Goal: Use online tool/utility: Utilize a website feature to perform a specific function

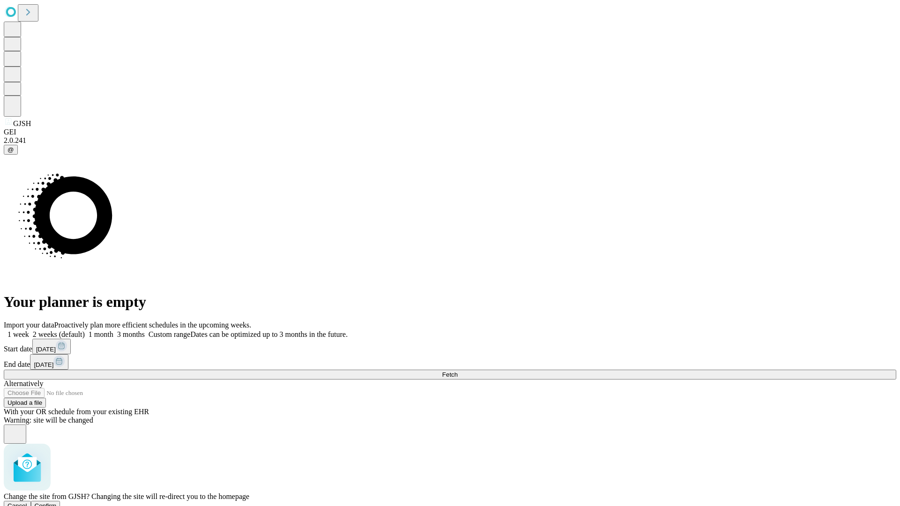
click at [57, 502] on span "Confirm" at bounding box center [46, 505] width 22 height 7
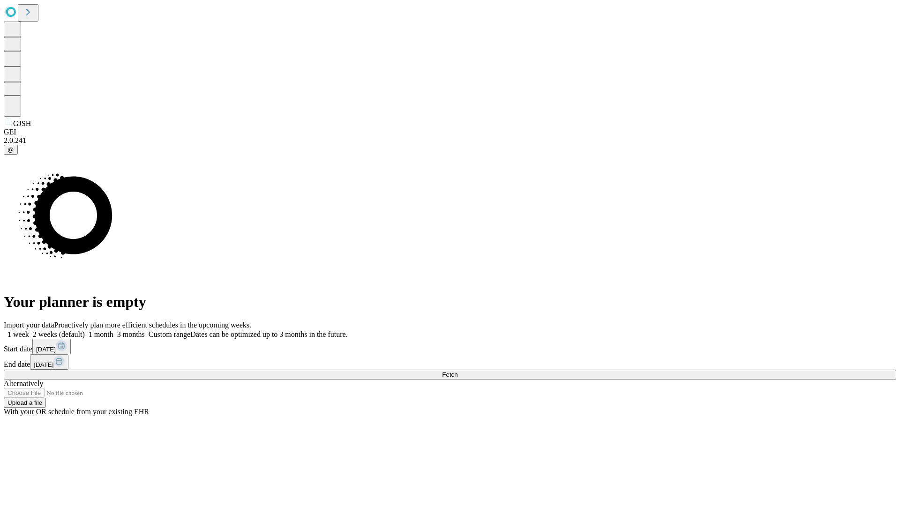
click at [113, 330] on label "1 month" at bounding box center [99, 334] width 29 height 8
click at [457, 371] on span "Fetch" at bounding box center [449, 374] width 15 height 7
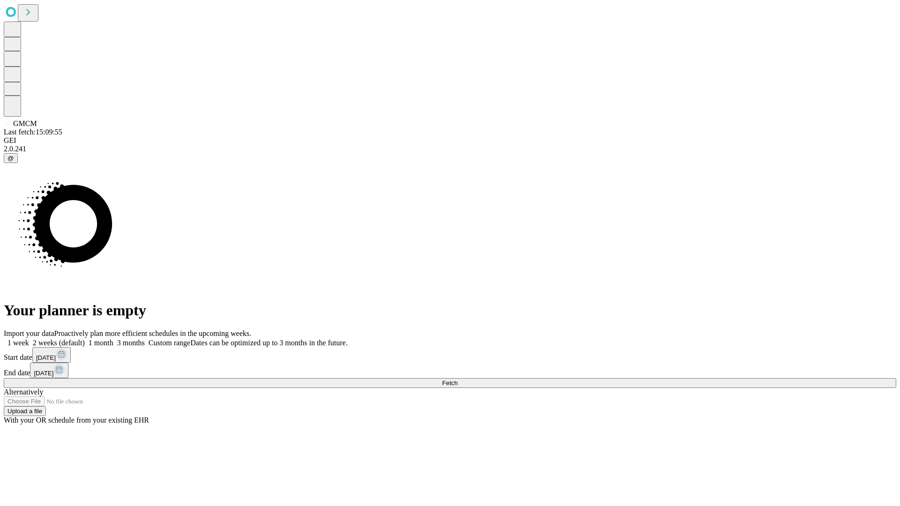
click at [113, 339] on label "1 month" at bounding box center [99, 343] width 29 height 8
click at [457, 380] on span "Fetch" at bounding box center [449, 383] width 15 height 7
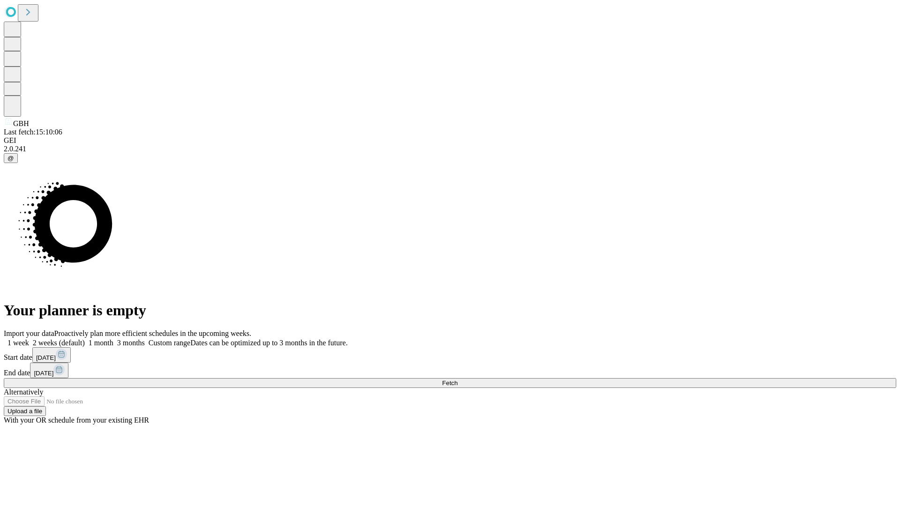
click at [113, 339] on label "1 month" at bounding box center [99, 343] width 29 height 8
click at [457, 380] on span "Fetch" at bounding box center [449, 383] width 15 height 7
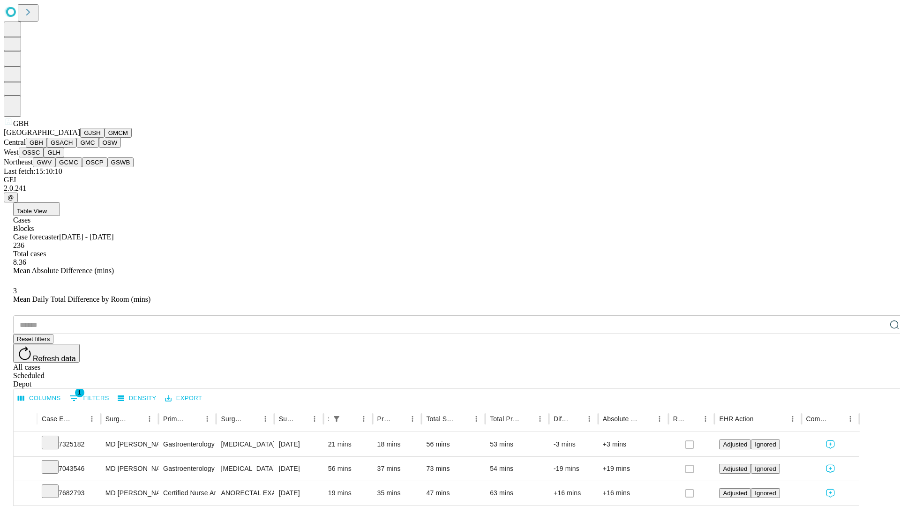
click at [73, 148] on button "GSACH" at bounding box center [62, 143] width 30 height 10
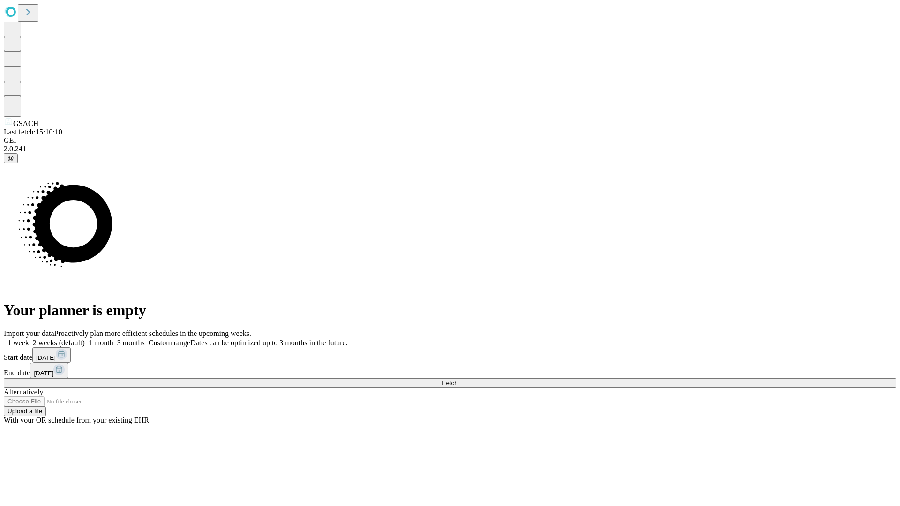
click at [457, 380] on span "Fetch" at bounding box center [449, 383] width 15 height 7
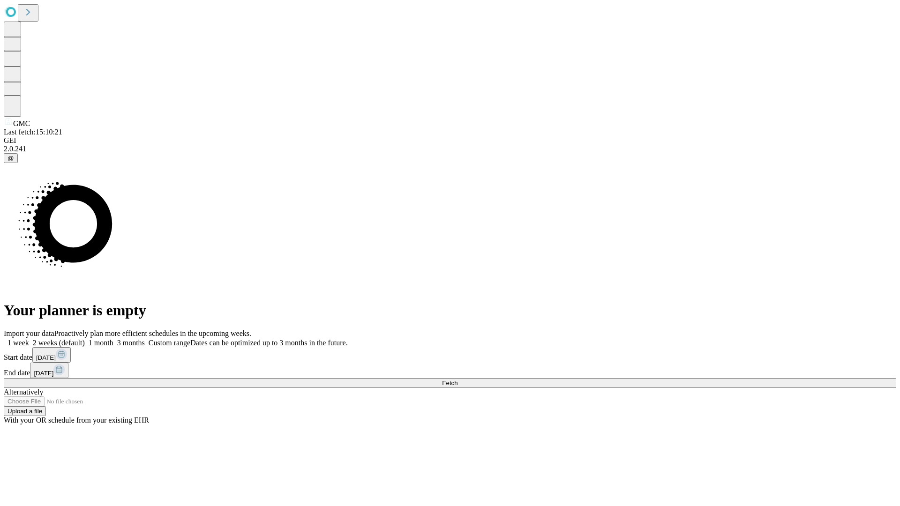
click at [113, 339] on label "1 month" at bounding box center [99, 343] width 29 height 8
click at [457, 380] on span "Fetch" at bounding box center [449, 383] width 15 height 7
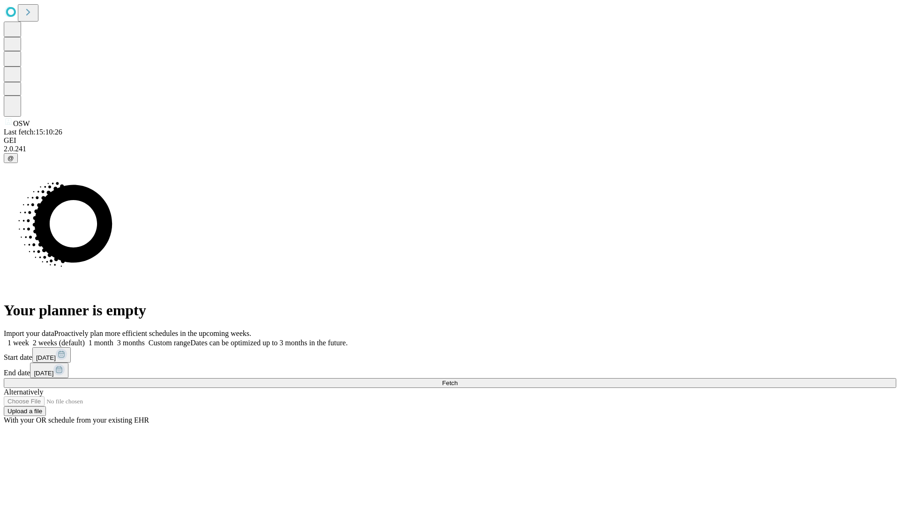
click at [113, 339] on label "1 month" at bounding box center [99, 343] width 29 height 8
click at [457, 380] on span "Fetch" at bounding box center [449, 383] width 15 height 7
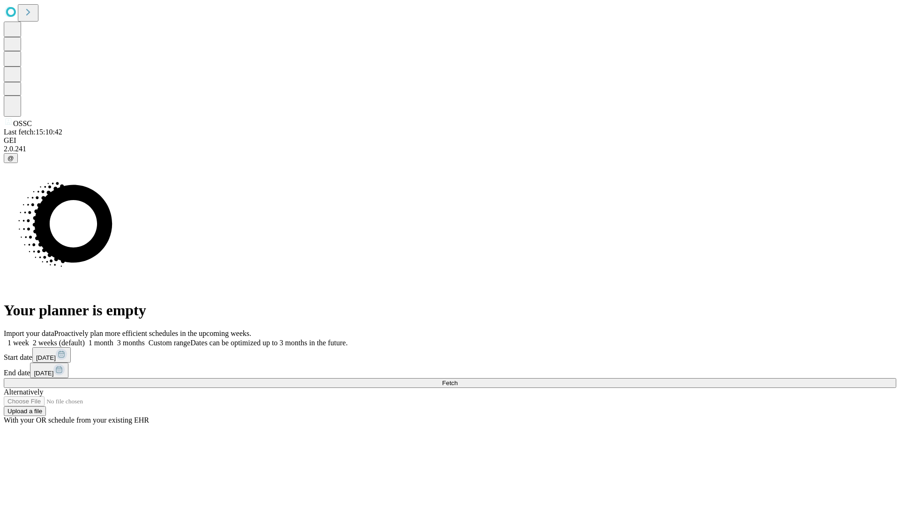
click at [113, 339] on label "1 month" at bounding box center [99, 343] width 29 height 8
click at [457, 380] on span "Fetch" at bounding box center [449, 383] width 15 height 7
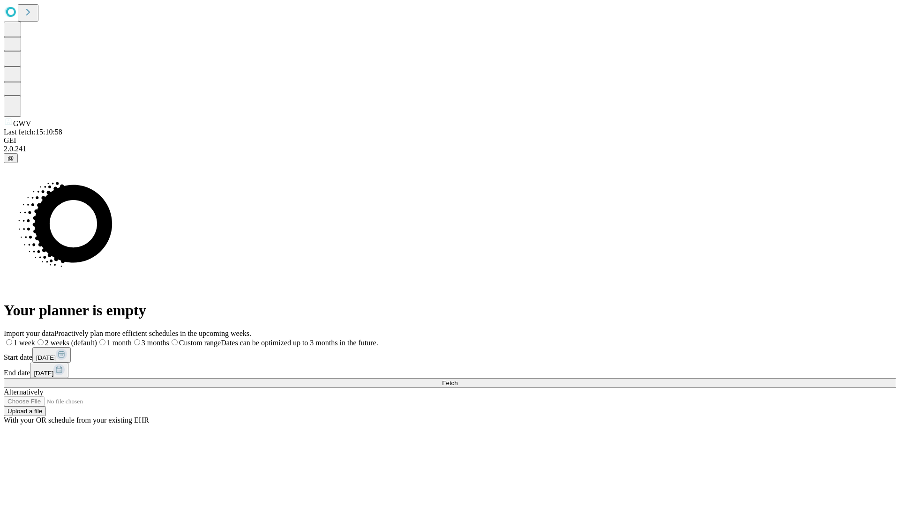
click at [132, 339] on label "1 month" at bounding box center [114, 343] width 35 height 8
click at [457, 380] on span "Fetch" at bounding box center [449, 383] width 15 height 7
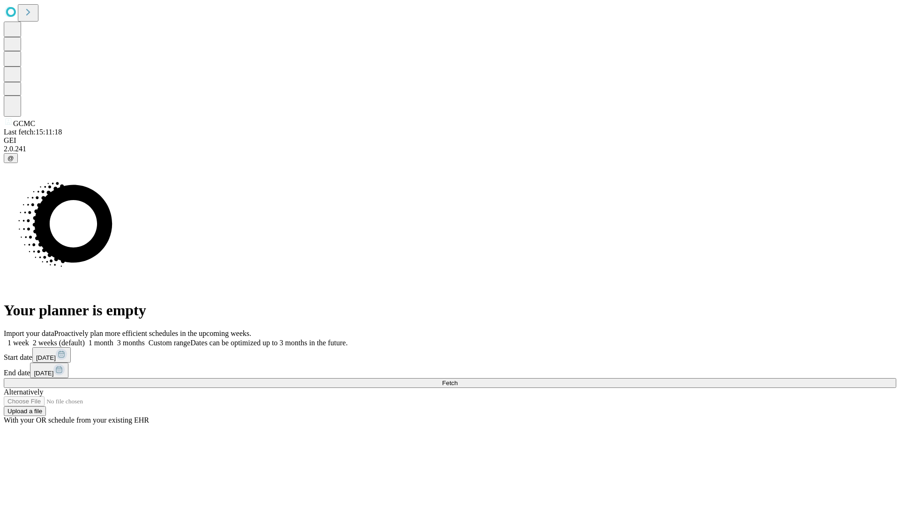
click at [457, 380] on span "Fetch" at bounding box center [449, 383] width 15 height 7
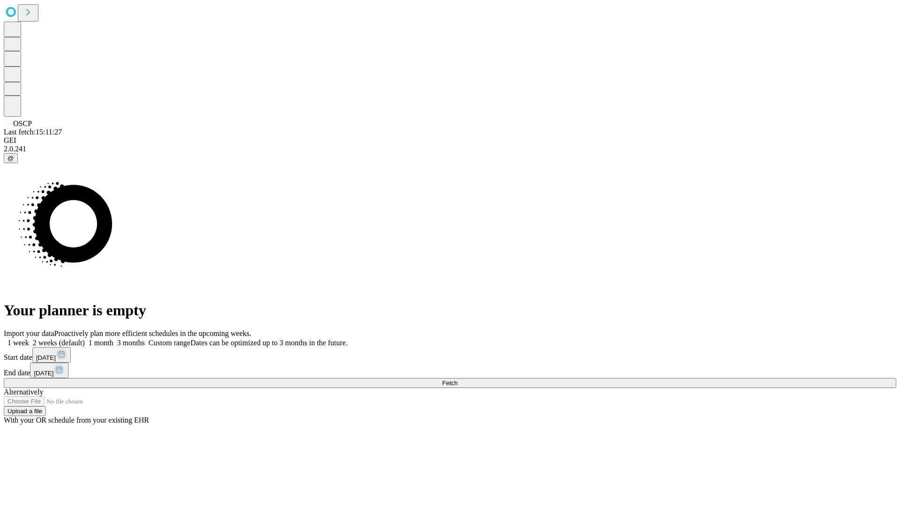
click at [113, 339] on label "1 month" at bounding box center [99, 343] width 29 height 8
click at [457, 380] on span "Fetch" at bounding box center [449, 383] width 15 height 7
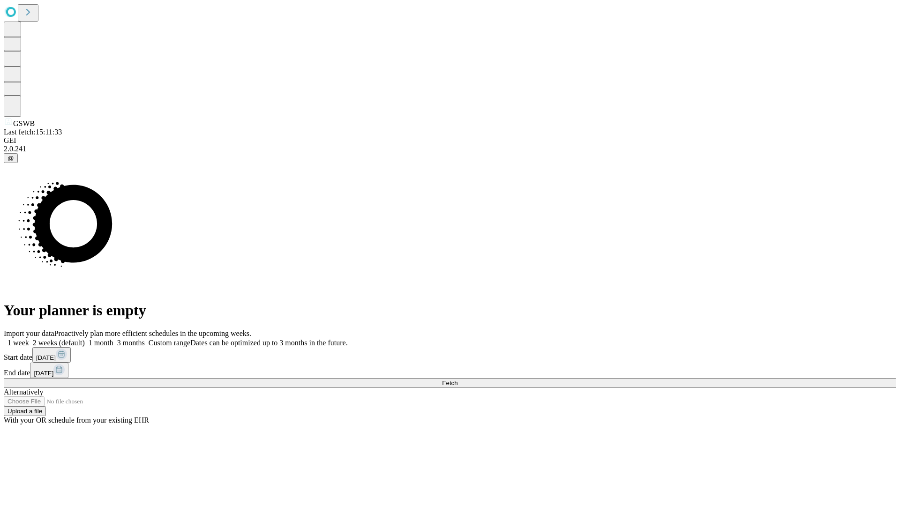
click at [113, 339] on label "1 month" at bounding box center [99, 343] width 29 height 8
click at [457, 380] on span "Fetch" at bounding box center [449, 383] width 15 height 7
